Goal: Task Accomplishment & Management: Manage account settings

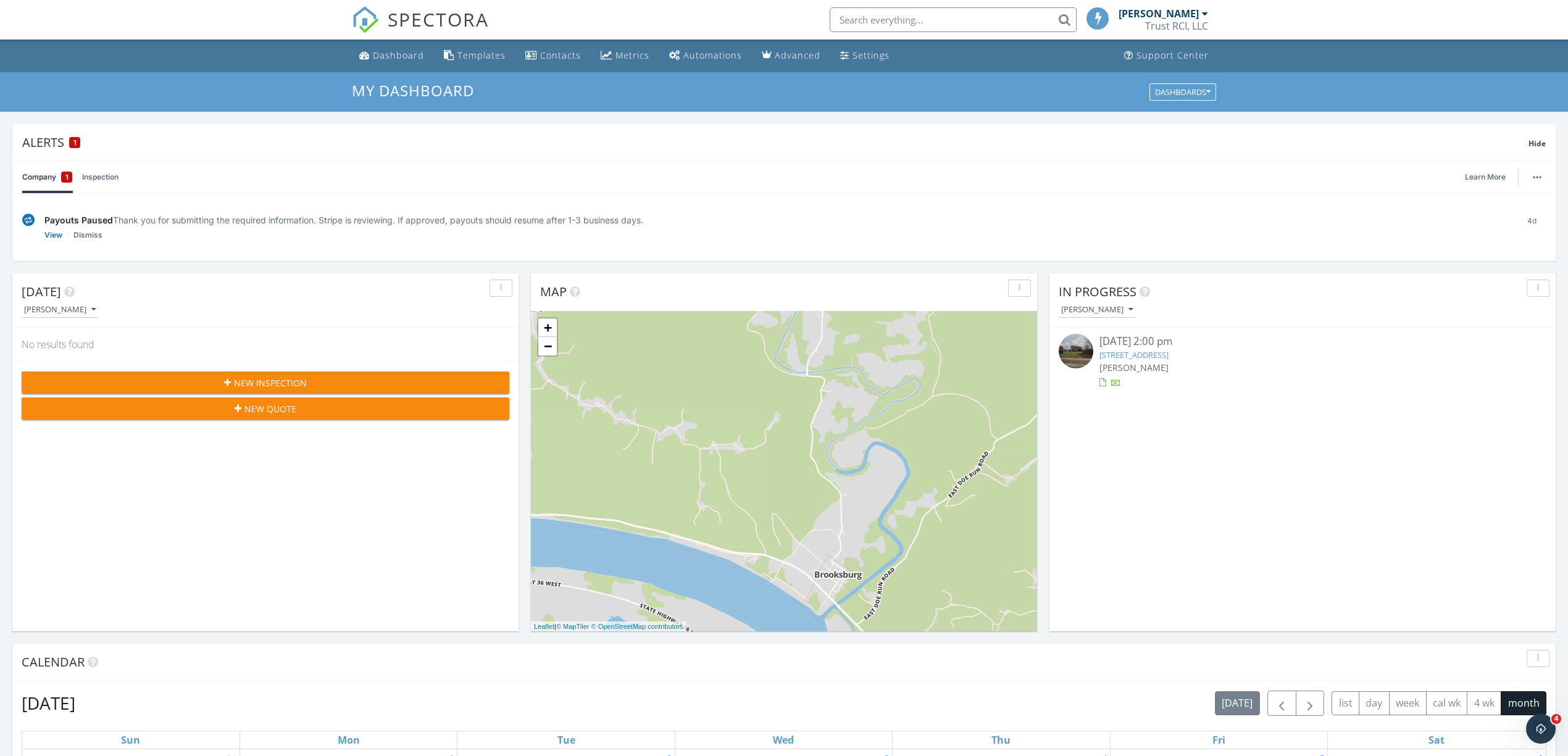
click at [1139, 354] on link "[STREET_ADDRESS]" at bounding box center [1134, 354] width 69 height 11
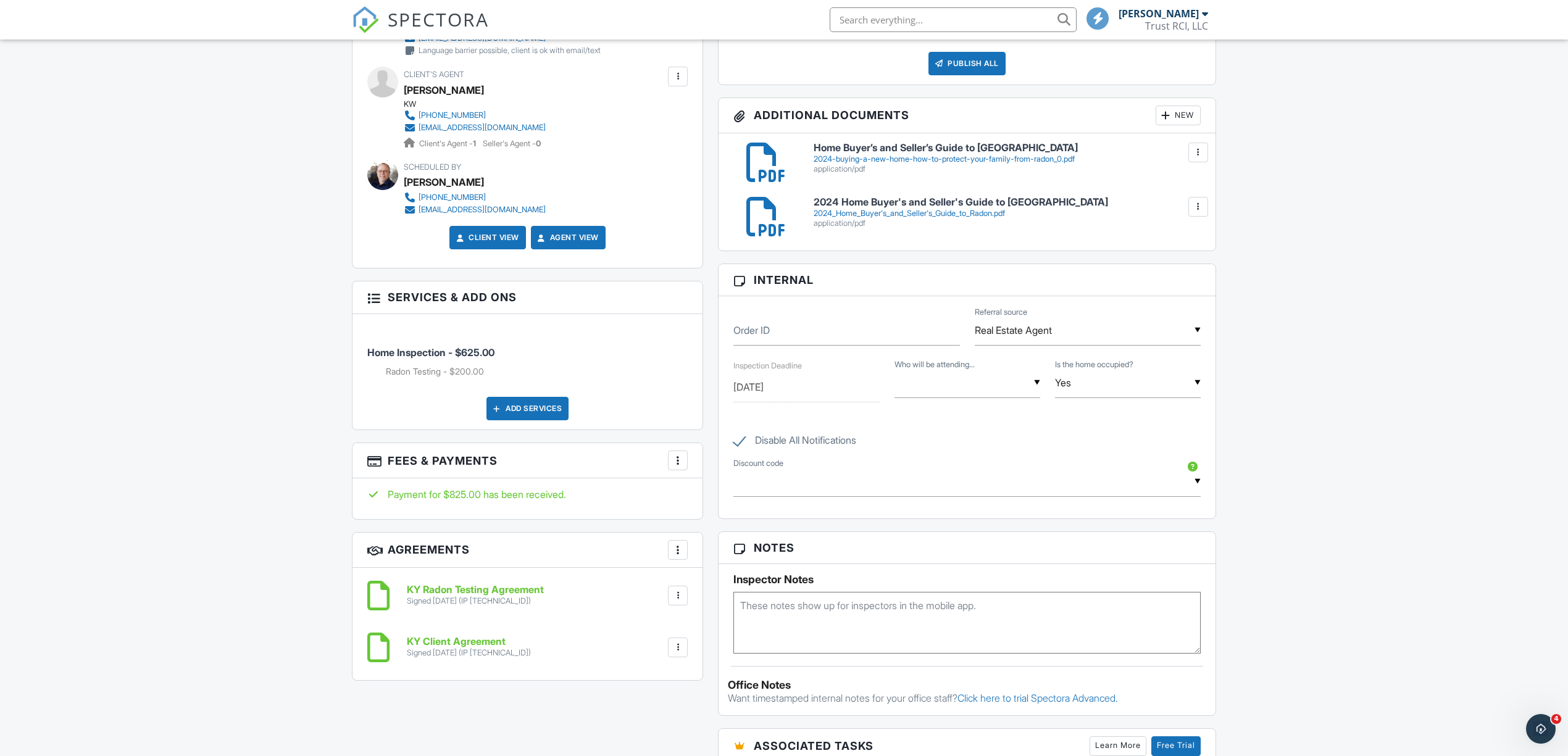
scroll to position [658, 0]
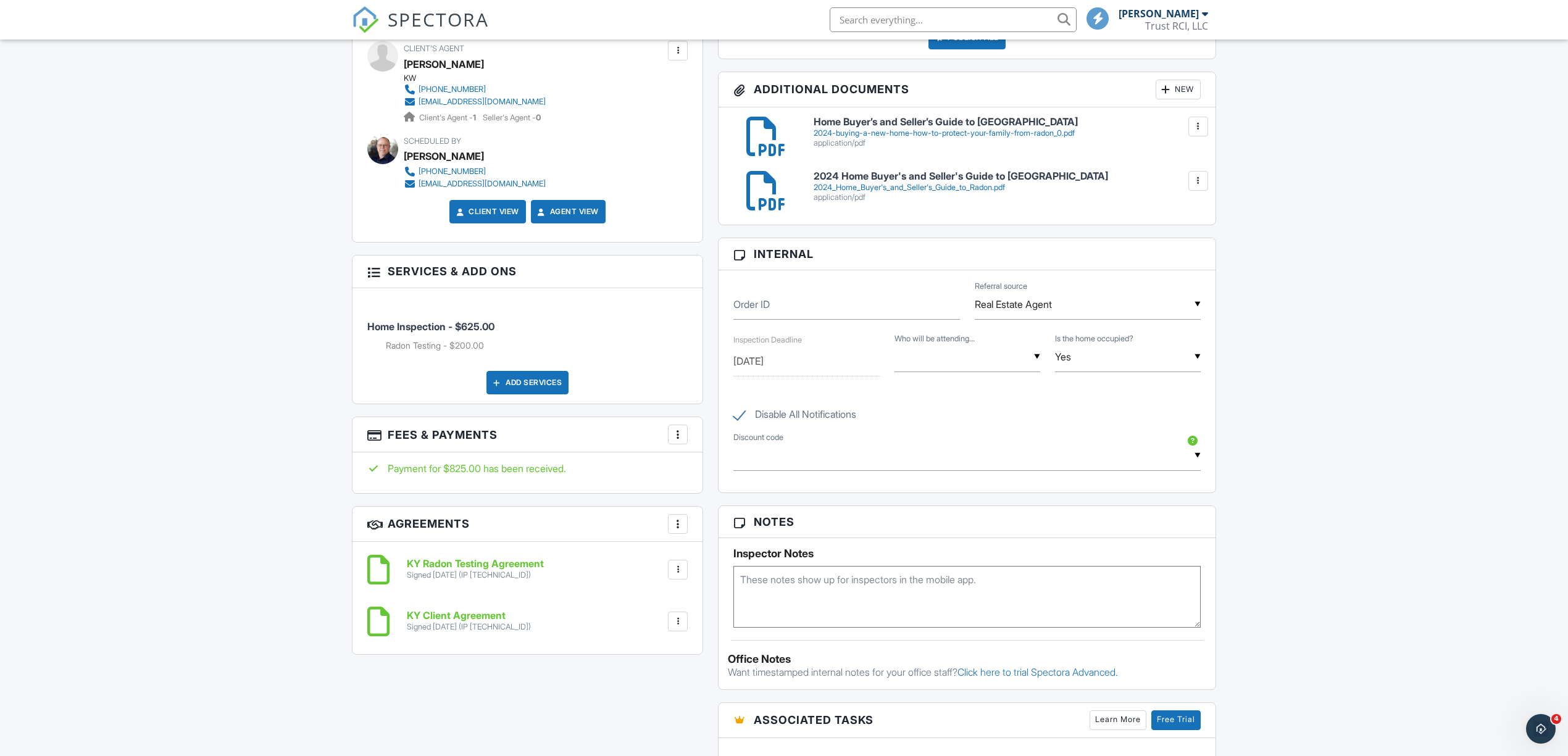
click at [677, 526] on div at bounding box center [678, 524] width 13 height 13
click at [1430, 594] on div "Dashboard Templates Contacts Metrics Automations Advanced Settings Support Cent…" at bounding box center [784, 361] width 1568 height 1960
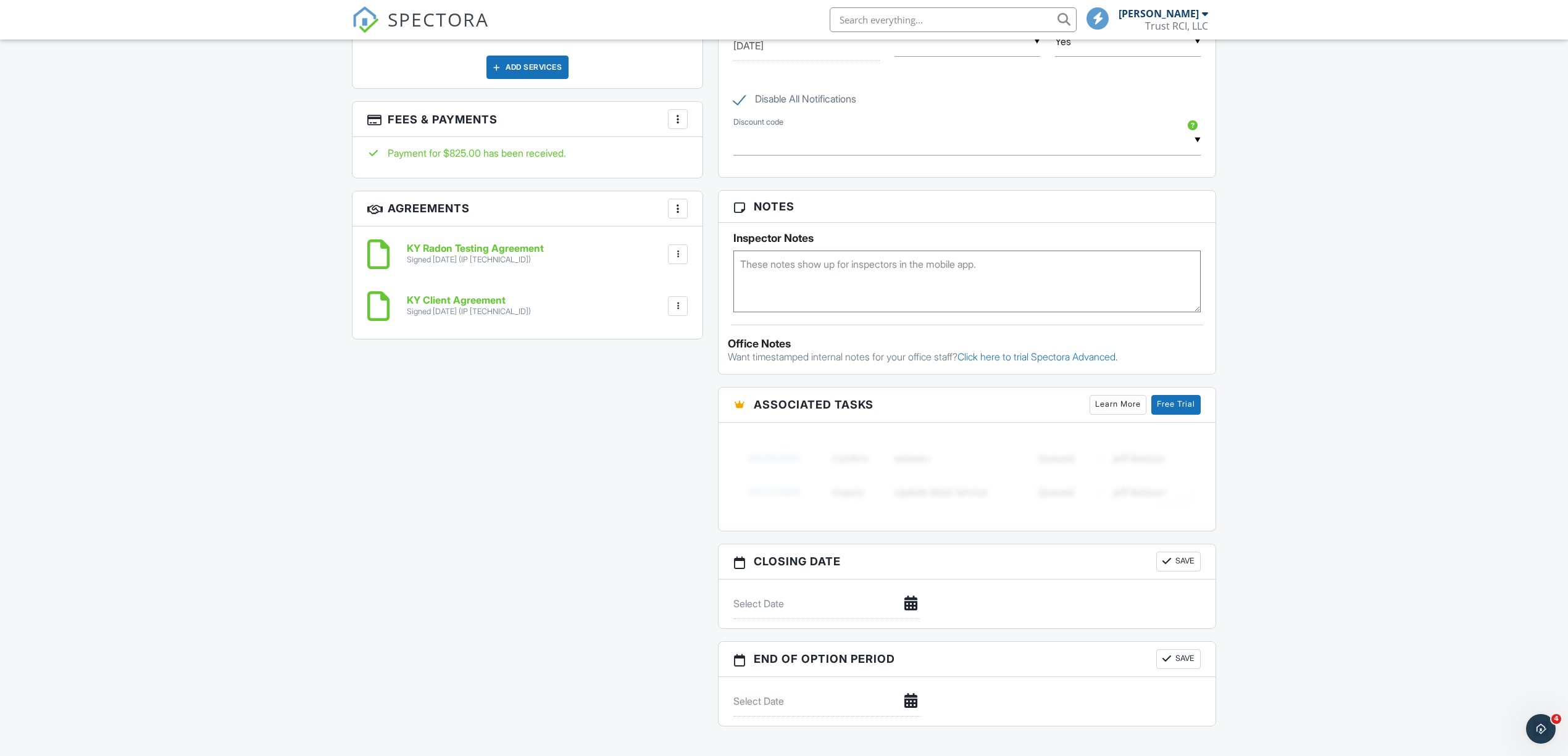
scroll to position [921, 0]
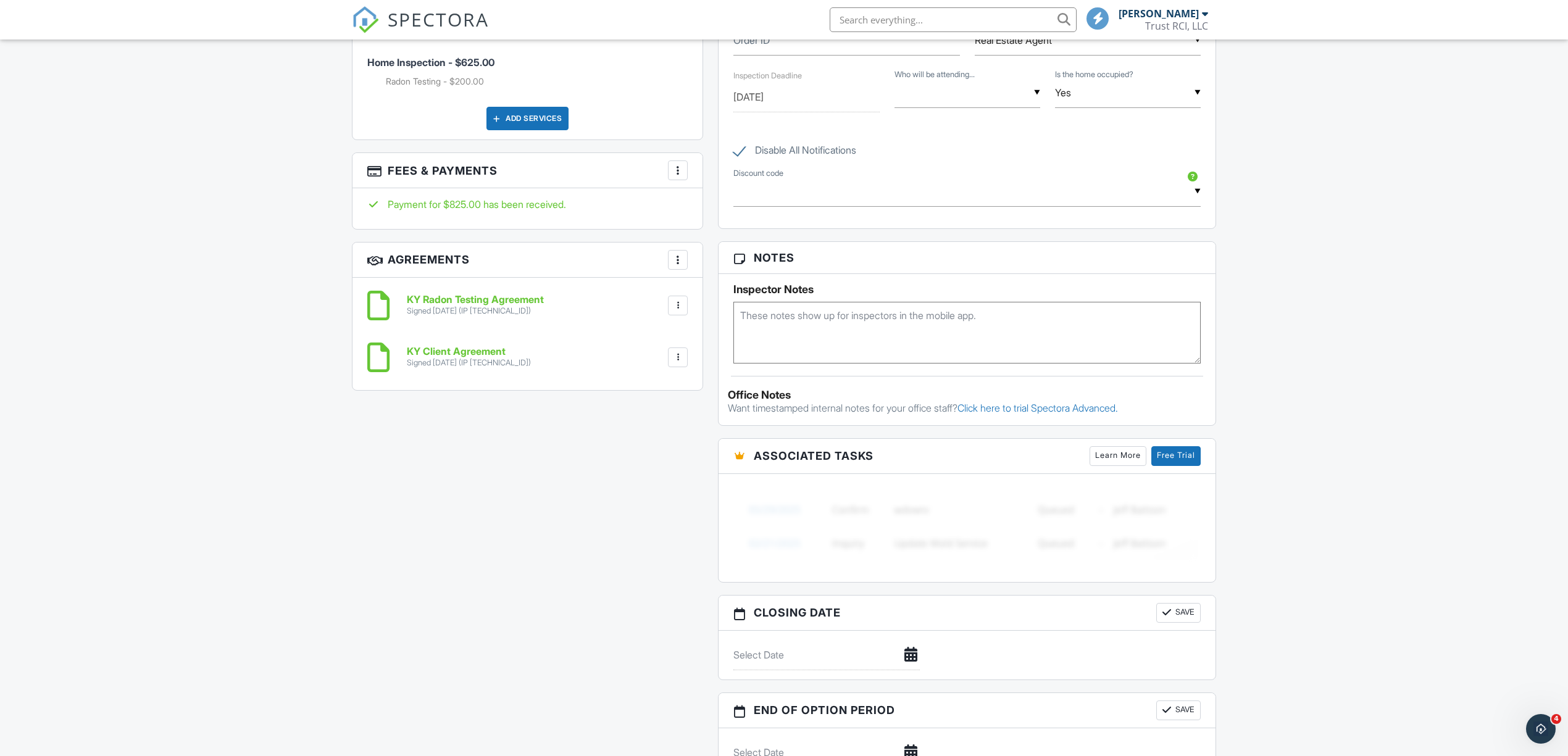
click at [770, 325] on textarea at bounding box center [966, 332] width 467 height 62
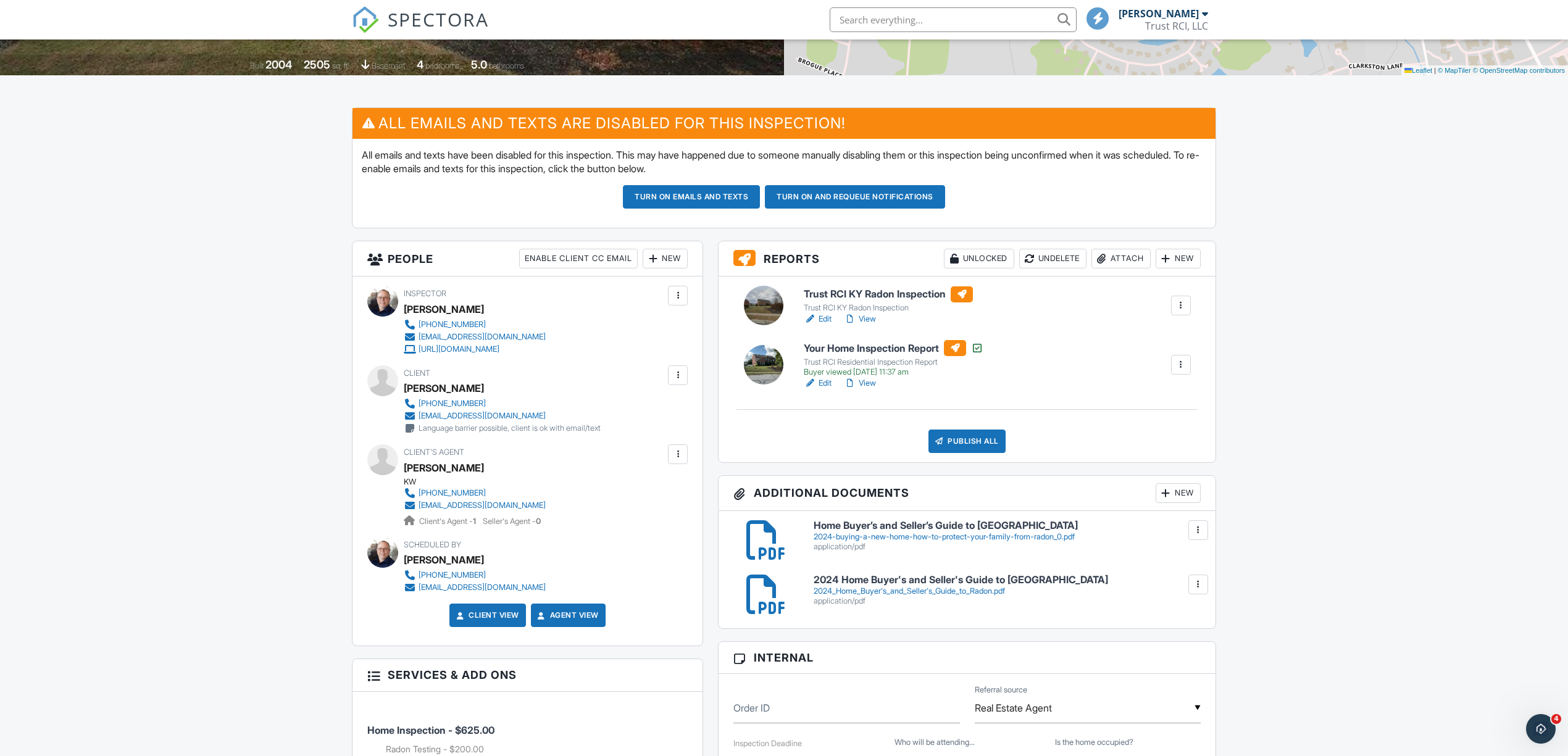
scroll to position [346, 0]
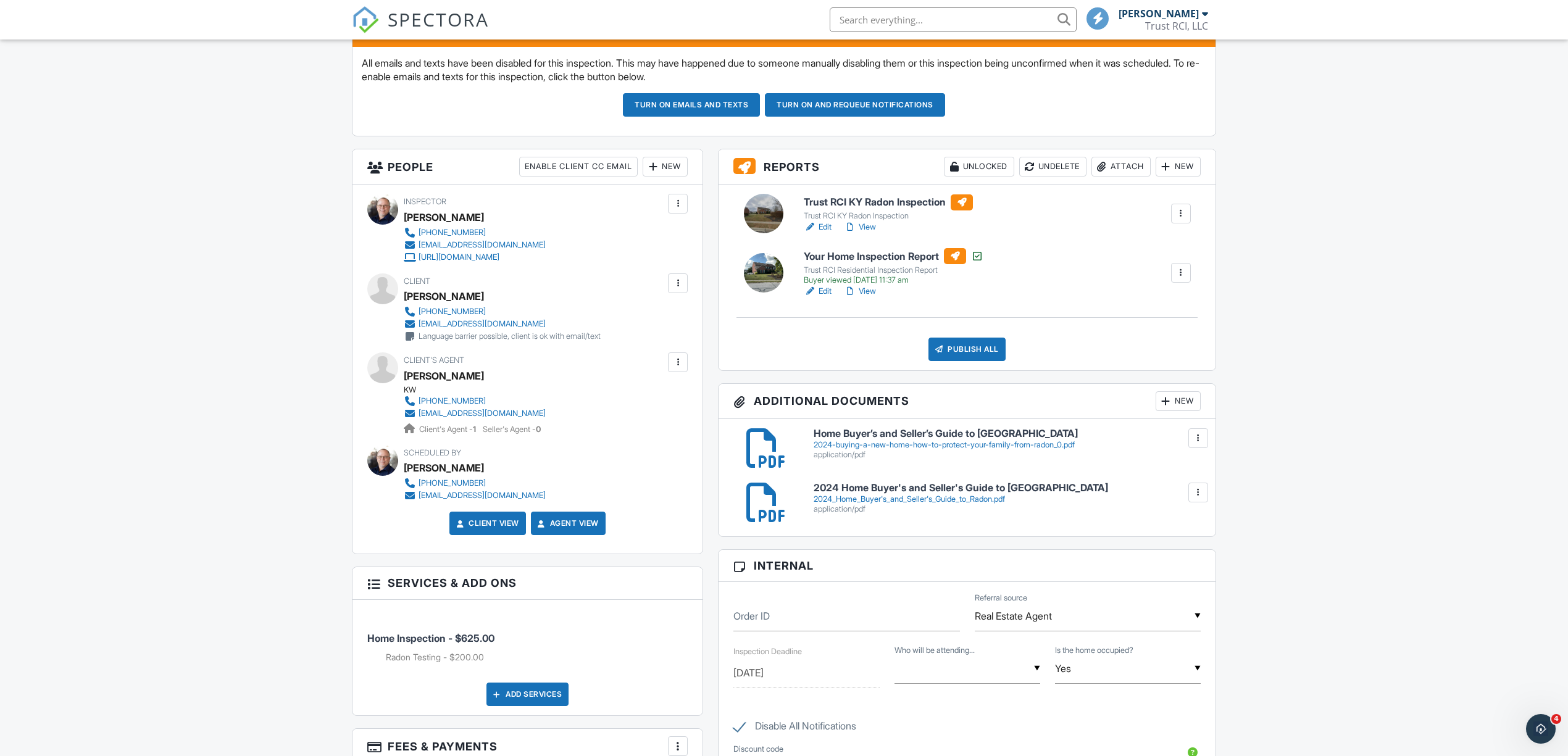
click at [1196, 433] on div at bounding box center [1198, 438] width 13 height 13
click at [1164, 496] on link "Delete" at bounding box center [1172, 492] width 45 height 14
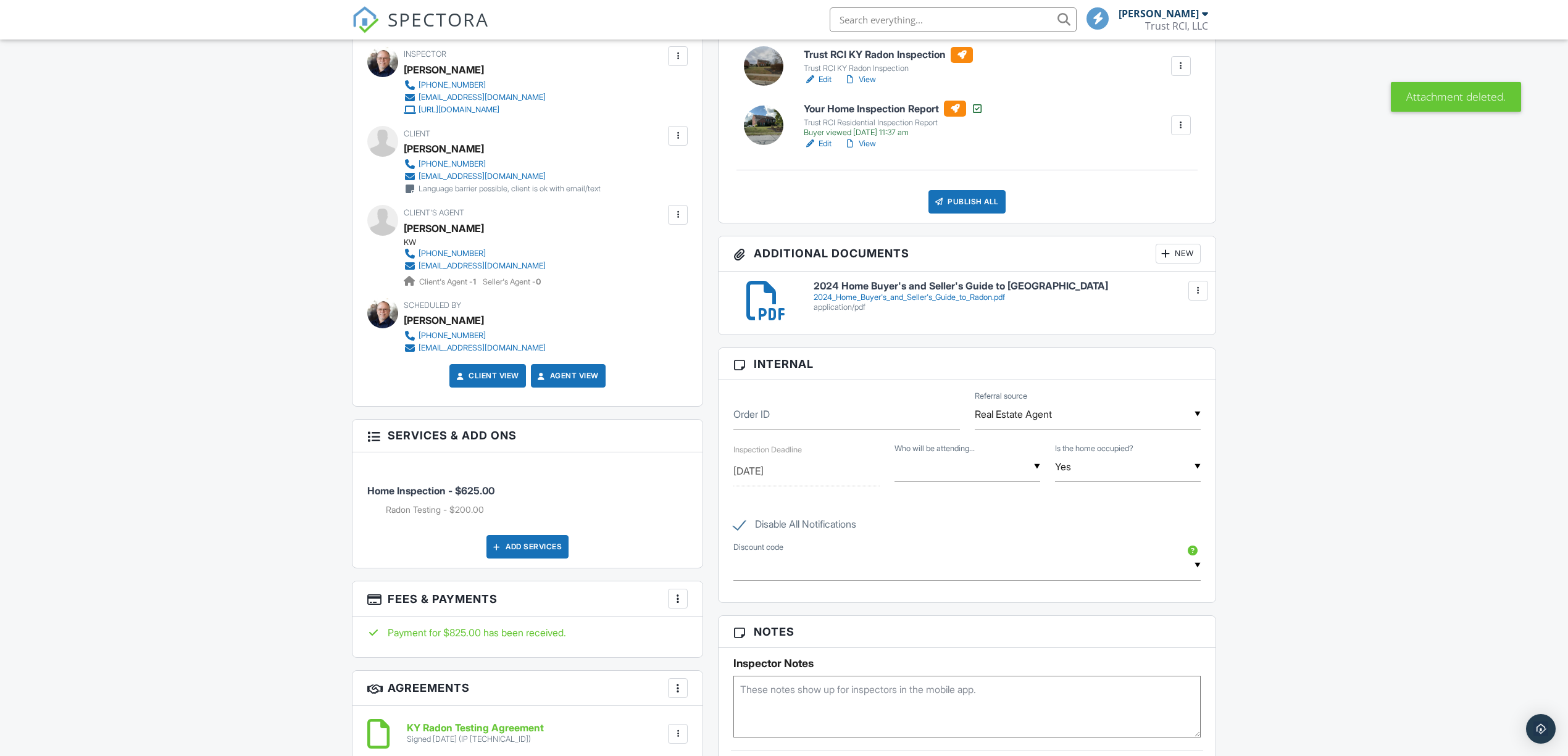
click at [1196, 293] on div at bounding box center [1198, 290] width 13 height 13
click at [1354, 311] on div "Dashboard Templates Contacts Metrics Automations Advanced Settings Support Cent…" at bounding box center [784, 499] width 1568 height 1906
click at [1178, 252] on div "New" at bounding box center [1178, 254] width 45 height 20
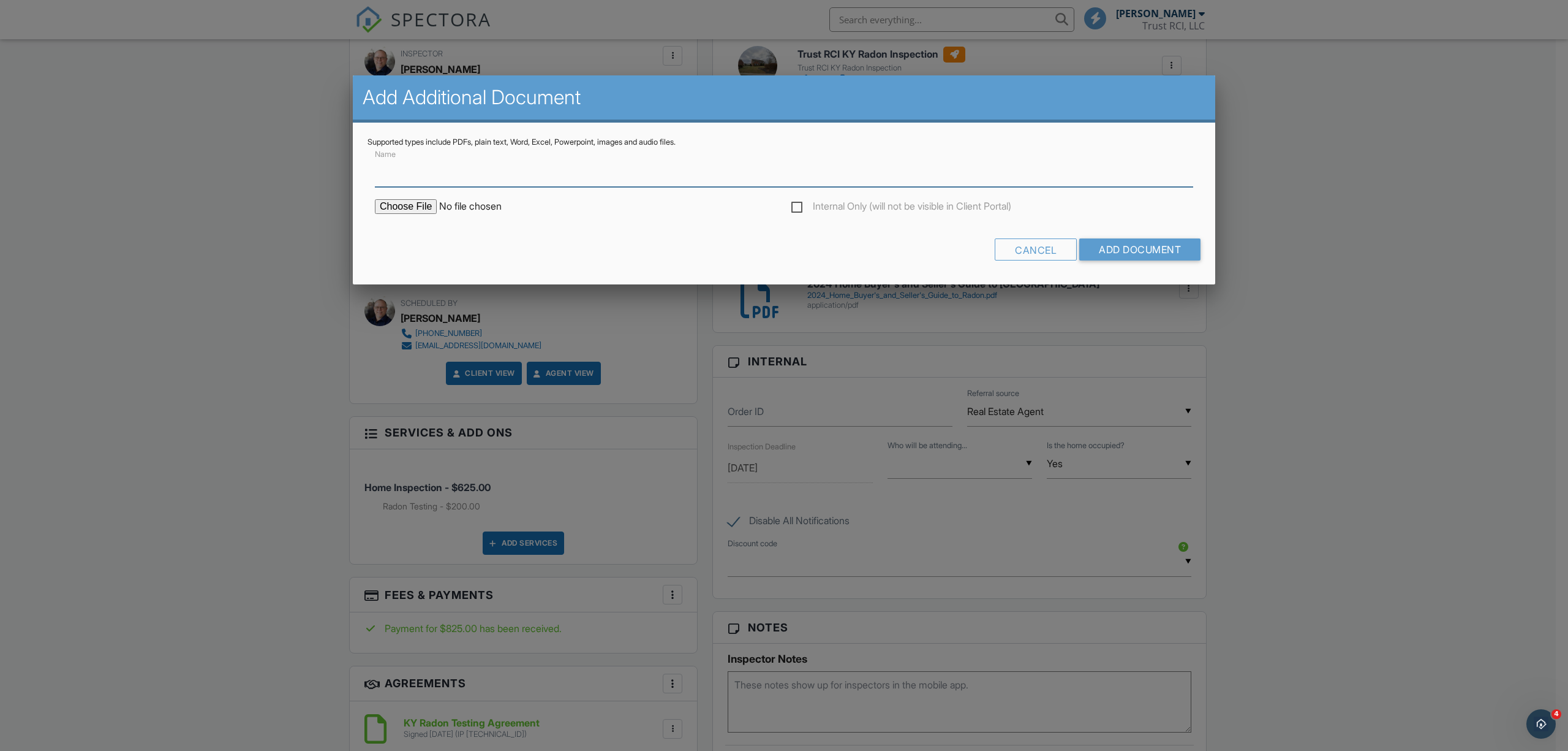
click at [631, 167] on input "Name" at bounding box center [784, 171] width 818 height 30
type input "Radon Authorization Agreement"
click at [405, 206] on input "file" at bounding box center [479, 206] width 208 height 15
type input "C:\fakepath\Radon Authorization - Signed - [STREET_ADDRESS]pdf"
click at [795, 202] on label "Internal Only (will not be visible in Client Portal)" at bounding box center [901, 208] width 220 height 16
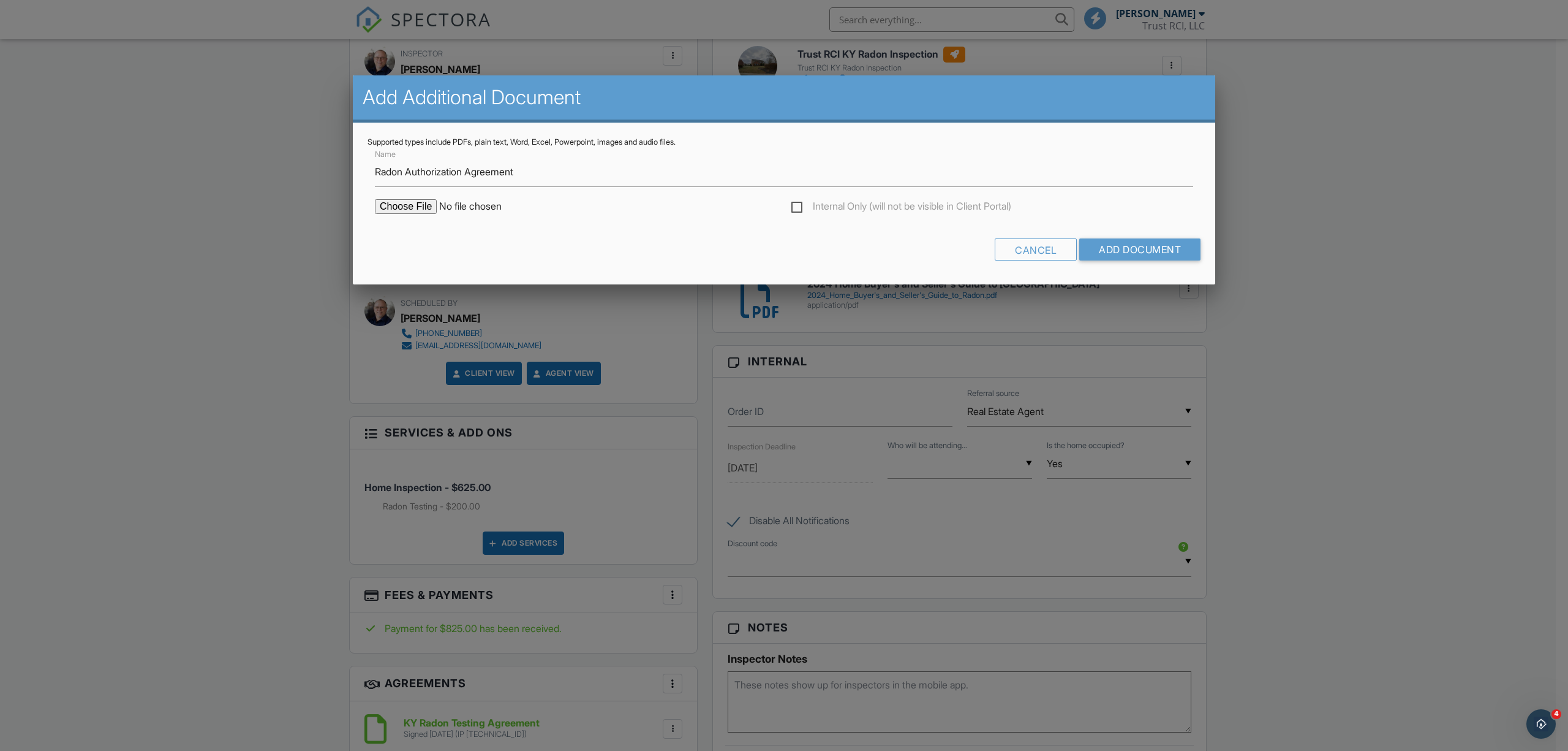
click at [795, 204] on input "Internal Only (will not be visible in Client Portal)" at bounding box center [796, 208] width 8 height 8
checkbox input "true"
click at [373, 168] on div "Name Radon Authorization Agreement" at bounding box center [784, 166] width 833 height 40
click at [383, 171] on input "Radon Authorization Agreement" at bounding box center [784, 171] width 818 height 30
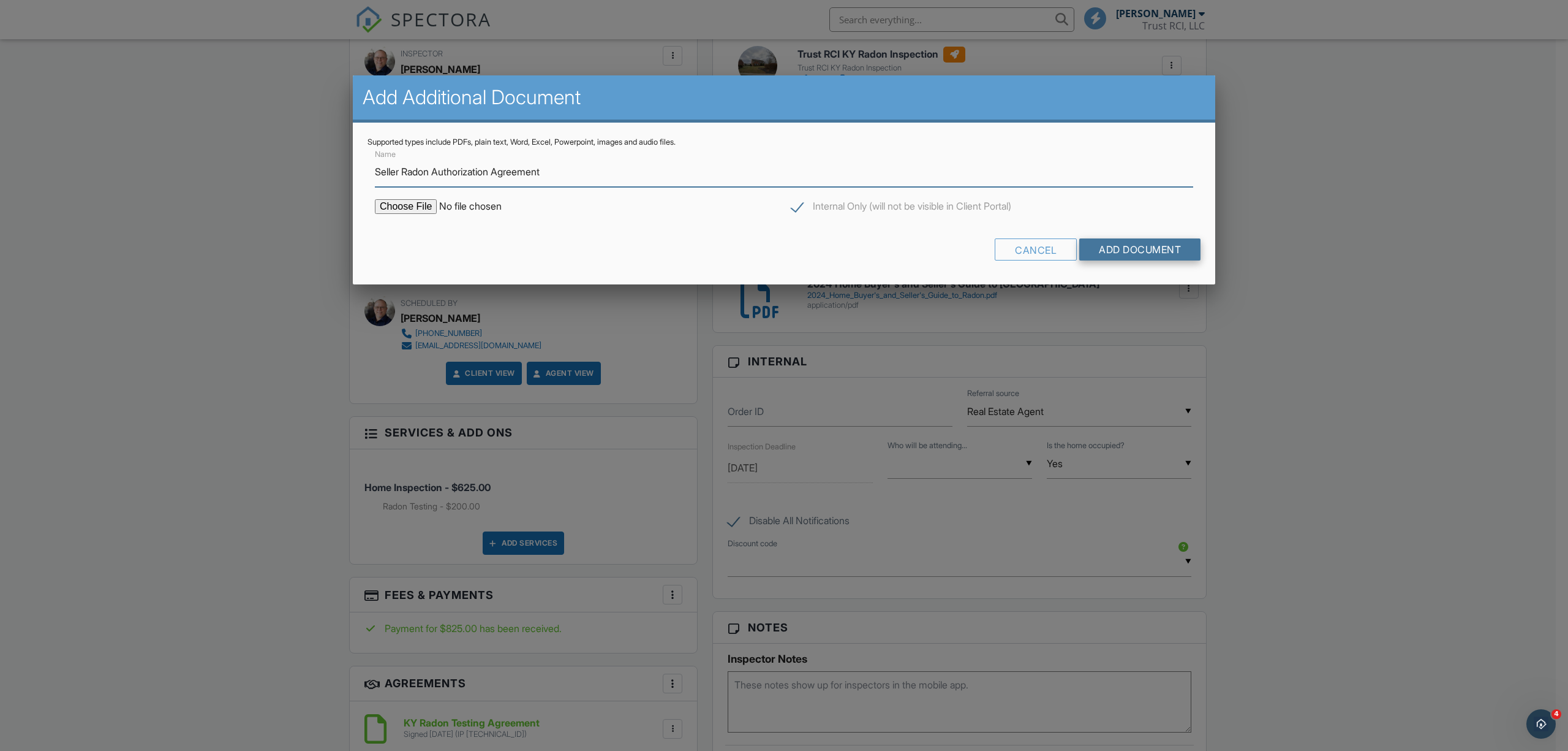
type input "Seller Radon Authorization Agreement"
click at [1141, 250] on input "Add Document" at bounding box center [1140, 249] width 121 height 22
